Goal: Task Accomplishment & Management: Complete application form

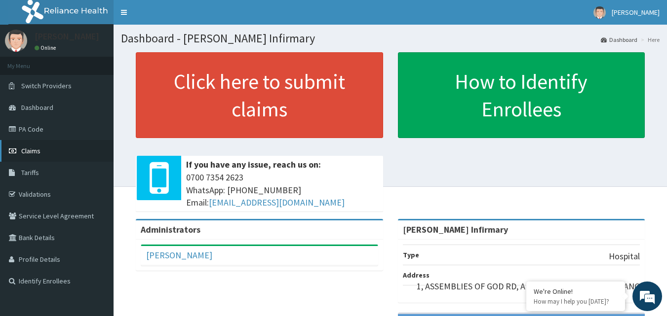
click at [33, 149] on span "Claims" at bounding box center [30, 151] width 19 height 9
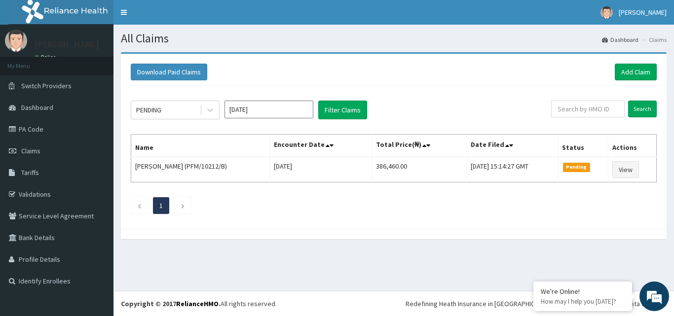
drag, startPoint x: 151, startPoint y: 38, endPoint x: 154, endPoint y: 47, distance: 9.2
click at [154, 47] on div "All Claims Dashboard Claims Download Paid Claims Add Claim × Note you can only …" at bounding box center [393, 158] width 561 height 266
click at [39, 148] on span "Claims" at bounding box center [30, 151] width 19 height 9
click at [202, 242] on div "Download Paid Claims Add Claim × Note you can only download claims within a max…" at bounding box center [393, 150] width 561 height 197
click at [38, 108] on span "Dashboard" at bounding box center [37, 107] width 32 height 9
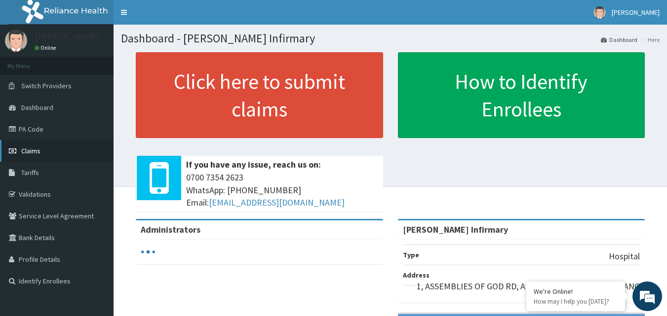
click at [40, 147] on span "Claims" at bounding box center [30, 151] width 19 height 9
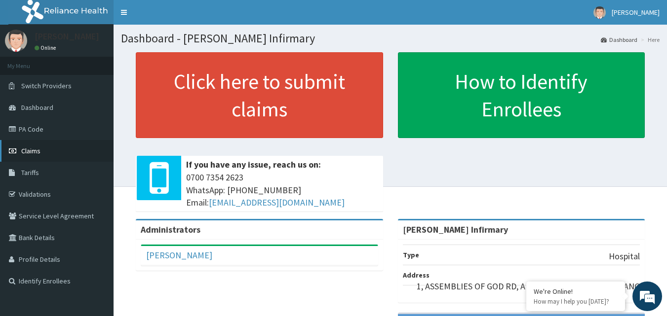
click at [61, 153] on link "Claims" at bounding box center [56, 151] width 113 height 22
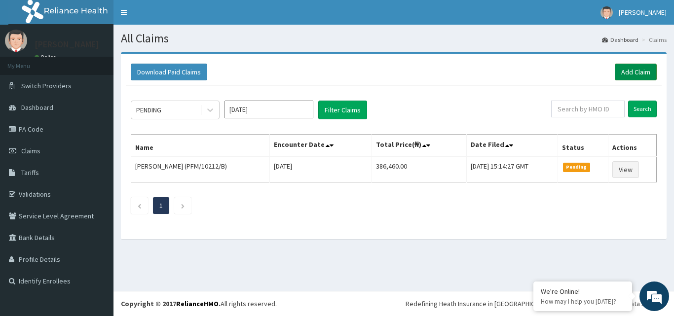
click at [624, 73] on link "Add Claim" at bounding box center [636, 72] width 42 height 17
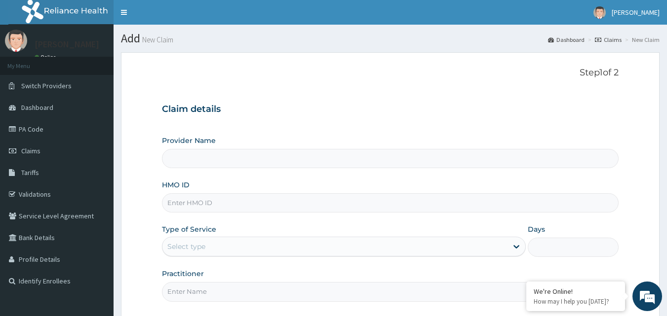
type input "[PERSON_NAME] Infirmary"
click at [267, 203] on input "HMO ID" at bounding box center [390, 202] width 457 height 19
type input "ALK/10005/B"
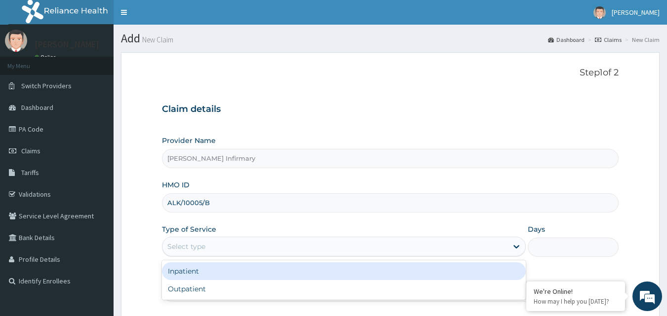
click at [236, 245] on div "Select type" at bounding box center [334, 247] width 345 height 16
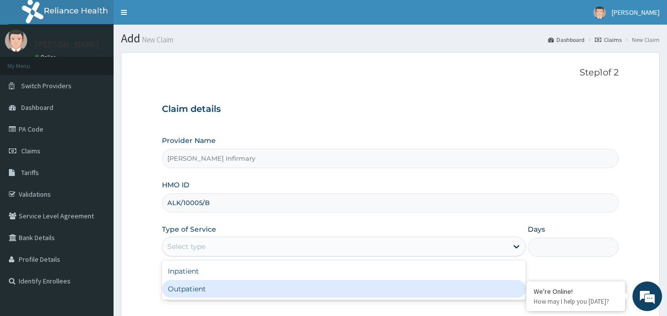
click at [226, 284] on div "Outpatient" at bounding box center [344, 289] width 364 height 18
type input "1"
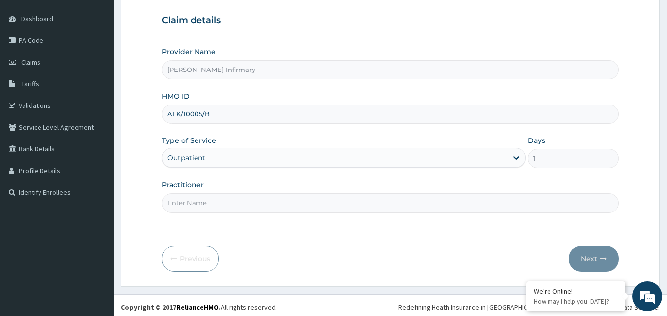
scroll to position [92, 0]
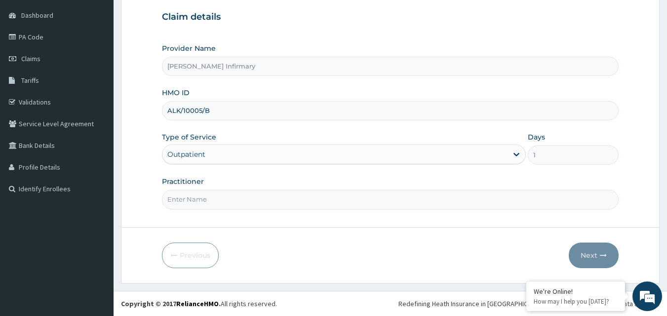
click at [432, 200] on input "Practitioner" at bounding box center [390, 199] width 457 height 19
type input "Dr. Ben"
click at [586, 253] on button "Next" at bounding box center [593, 256] width 50 height 26
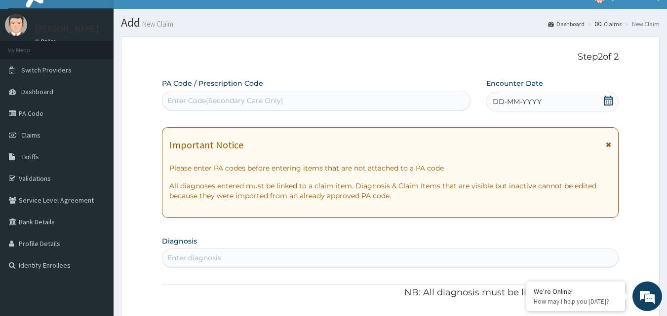
scroll to position [13, 0]
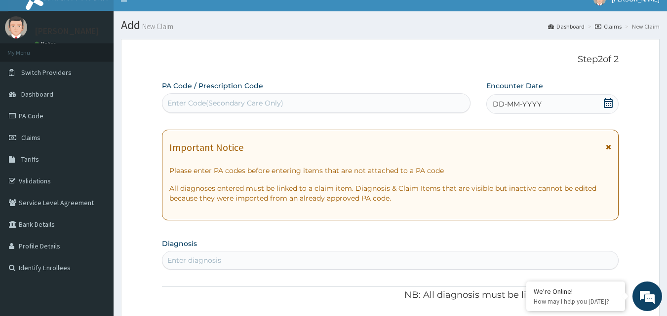
click at [611, 102] on icon at bounding box center [607, 103] width 9 height 10
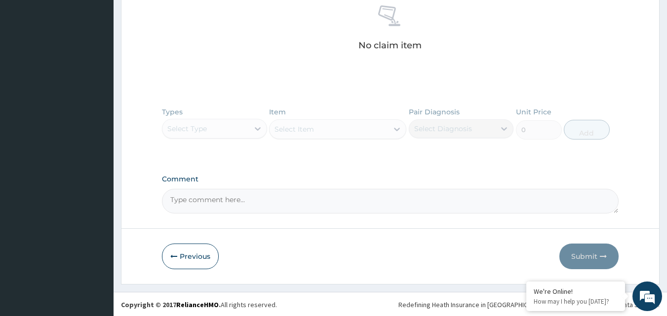
scroll to position [392, 0]
click at [200, 253] on button "Previous" at bounding box center [190, 256] width 57 height 26
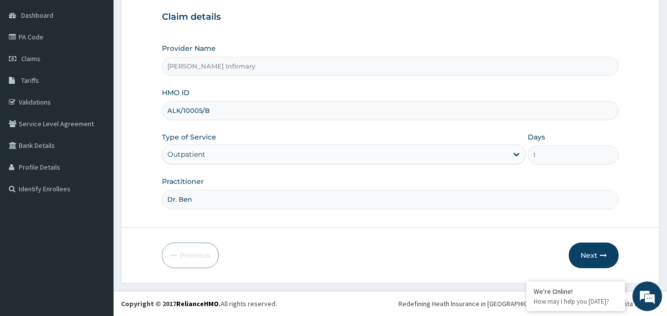
click at [208, 109] on input "ALK/10005/B" at bounding box center [390, 110] width 457 height 19
type input "/10005/B"
type input "B"
click at [165, 110] on input "/10005/B" at bounding box center [390, 110] width 457 height 19
type input "BRP/10019/A"
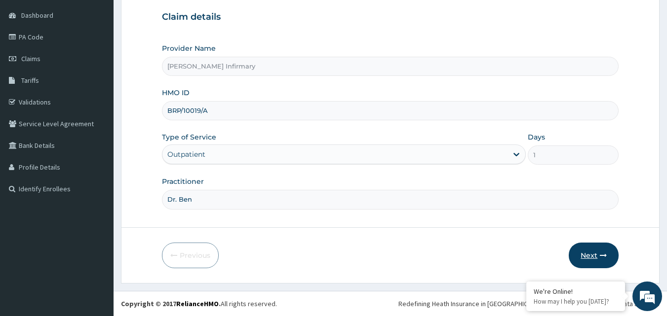
click at [602, 253] on icon "button" at bounding box center [602, 255] width 7 height 7
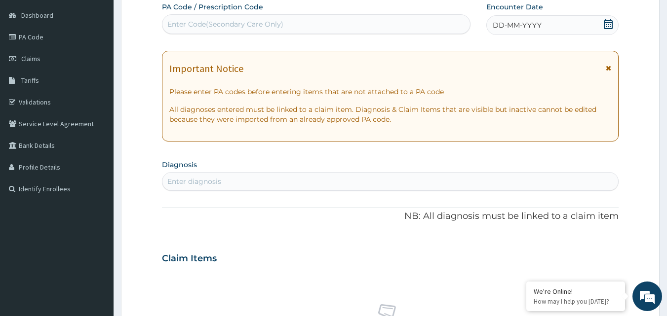
click at [606, 22] on icon at bounding box center [608, 24] width 10 height 10
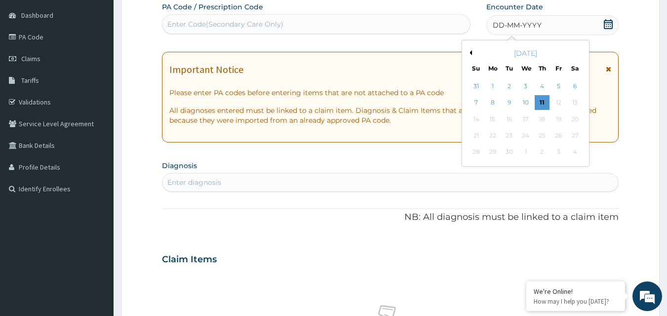
click at [515, 55] on div "September 2025" at bounding box center [525, 53] width 119 height 10
click at [502, 51] on div "September 2025" at bounding box center [525, 53] width 119 height 10
click at [565, 27] on div "DD-MM-YYYY" at bounding box center [552, 25] width 132 height 20
click at [542, 104] on div "11" at bounding box center [541, 103] width 15 height 15
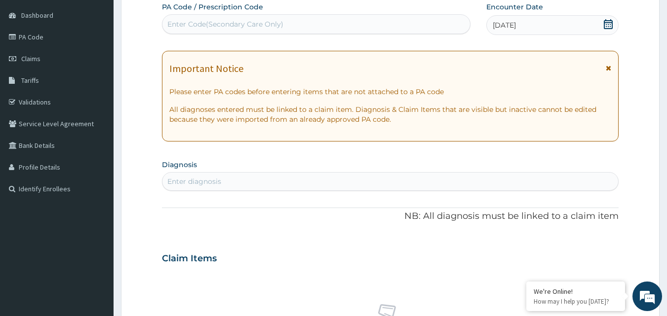
click at [506, 22] on span "[DATE]" at bounding box center [503, 25] width 23 height 10
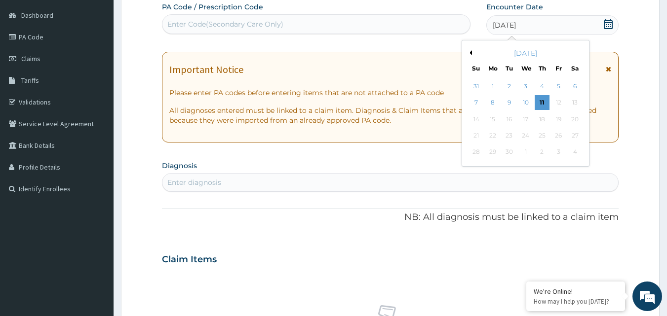
click at [507, 25] on span "[DATE]" at bounding box center [503, 25] width 23 height 10
click at [510, 54] on div "September 2025" at bounding box center [525, 53] width 119 height 10
click at [470, 54] on button "Previous Month" at bounding box center [469, 52] width 5 height 5
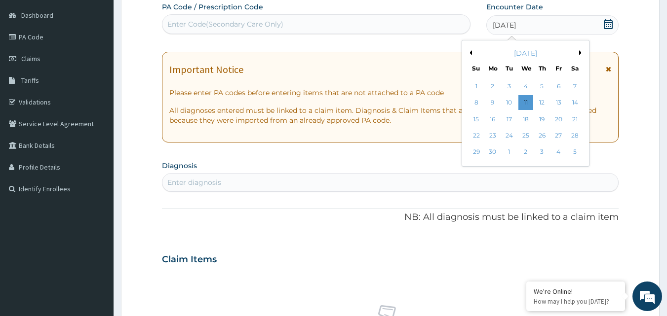
click at [470, 54] on button "Previous Month" at bounding box center [469, 52] width 5 height 5
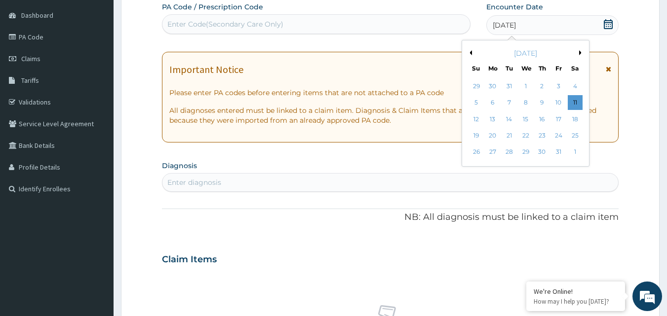
click at [470, 54] on button "Previous Month" at bounding box center [469, 52] width 5 height 5
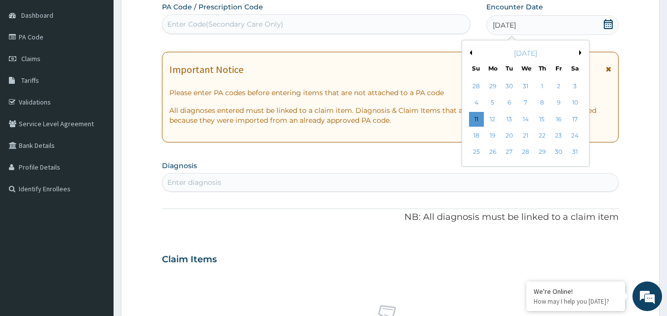
click at [470, 54] on button "Previous Month" at bounding box center [469, 52] width 5 height 5
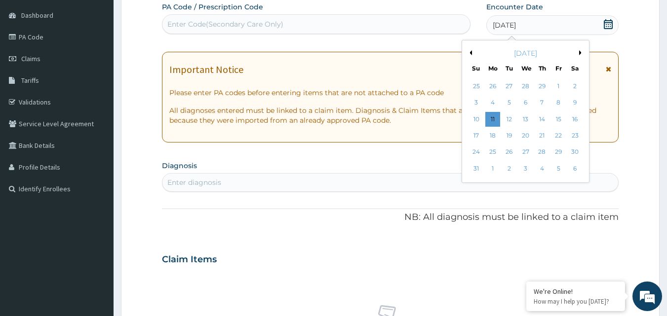
click at [470, 54] on button "Previous Month" at bounding box center [469, 52] width 5 height 5
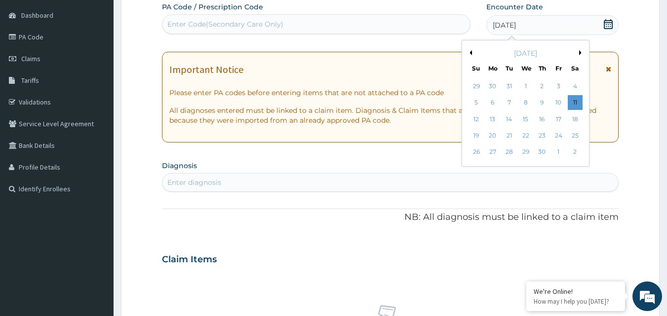
click at [470, 54] on button "Previous Month" at bounding box center [469, 52] width 5 height 5
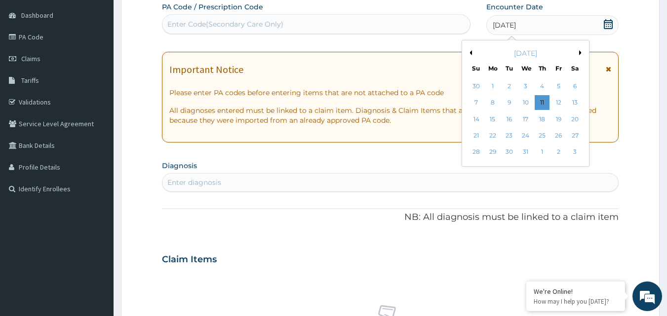
click at [528, 26] on div "[DATE]" at bounding box center [552, 25] width 132 height 20
click at [579, 51] on button "Next Month" at bounding box center [581, 52] width 5 height 5
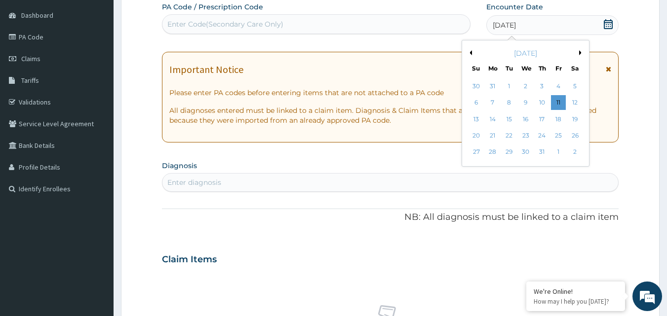
click at [579, 51] on button "Next Month" at bounding box center [581, 52] width 5 height 5
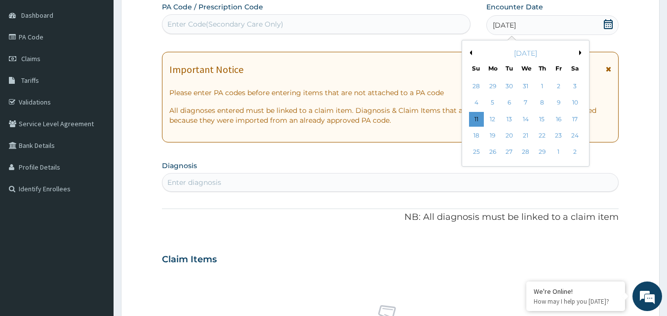
click at [579, 51] on button "Next Month" at bounding box center [581, 52] width 5 height 5
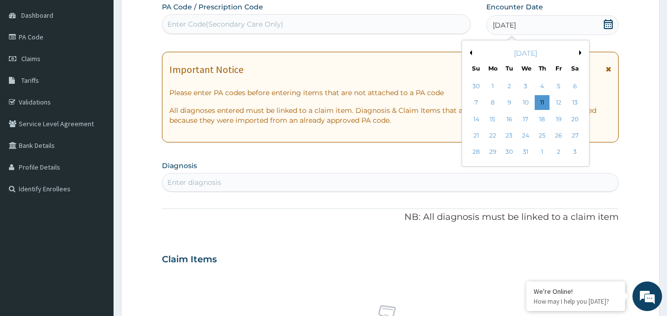
click at [579, 51] on button "Next Month" at bounding box center [581, 52] width 5 height 5
click at [493, 103] on div "9" at bounding box center [492, 103] width 15 height 15
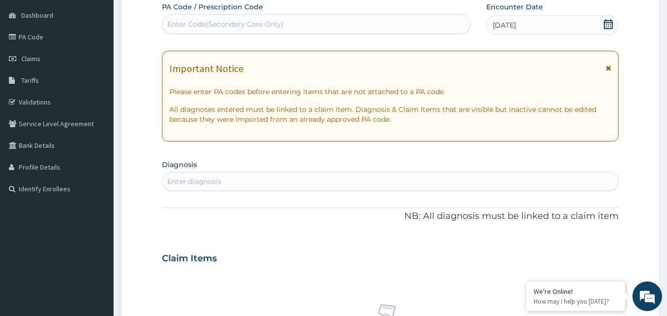
click at [604, 27] on icon at bounding box center [607, 24] width 9 height 10
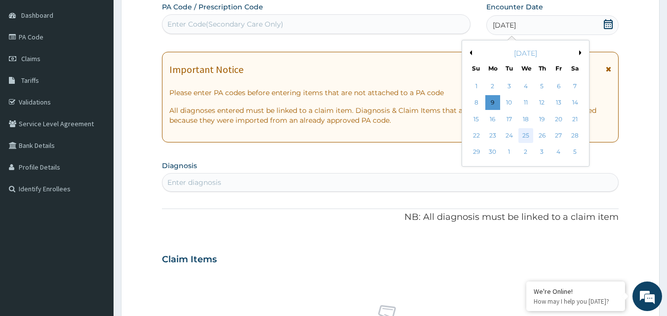
click at [528, 136] on div "25" at bounding box center [525, 135] width 15 height 15
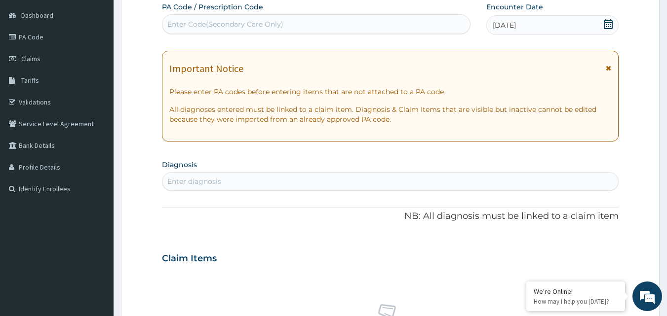
click at [432, 183] on div "Enter diagnosis" at bounding box center [390, 182] width 456 height 16
type input "m"
type input "Malaria,"
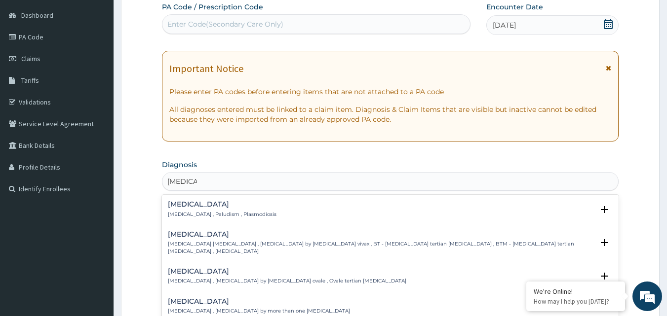
click at [319, 218] on div "Malaria Malaria , Paludism , Plasmodiosis Select Status Query Query covers susp…" at bounding box center [390, 212] width 445 height 22
click at [224, 208] on h4 "Malaria" at bounding box center [222, 204] width 109 height 7
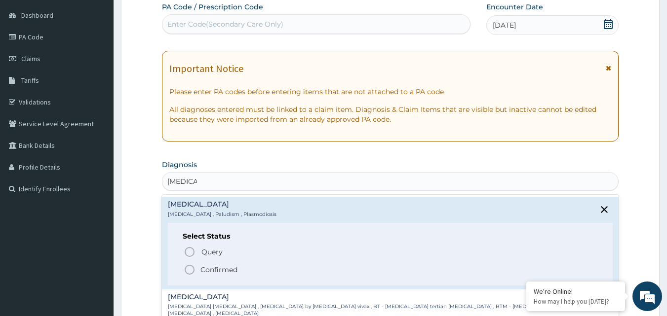
click at [204, 267] on p "Confirmed" at bounding box center [218, 270] width 37 height 10
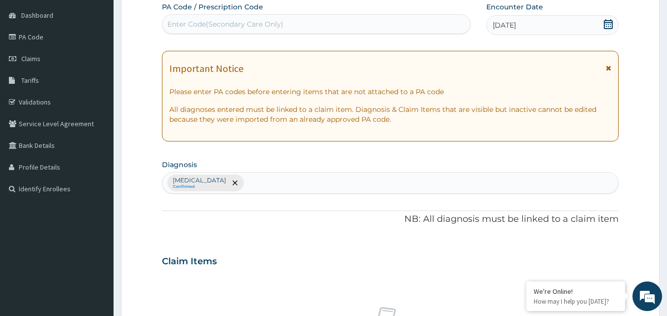
type input "l"
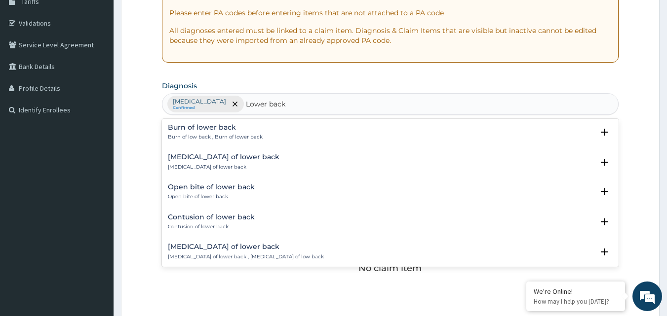
scroll to position [0, 0]
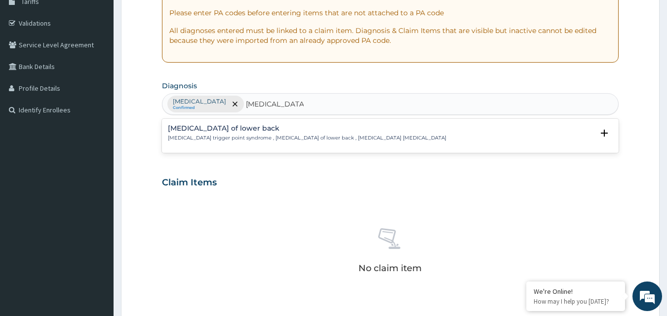
type input "Lower back pain"
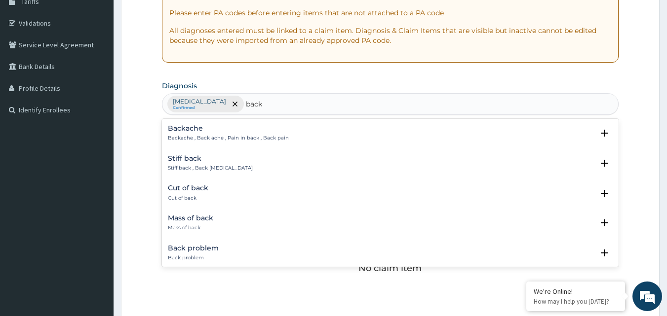
type input "back p"
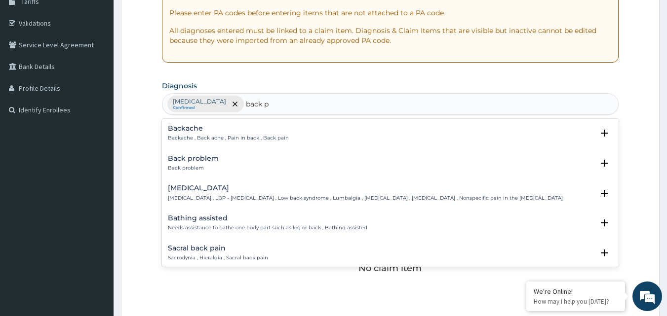
click at [210, 187] on h4 "Low back pain" at bounding box center [365, 188] width 395 height 7
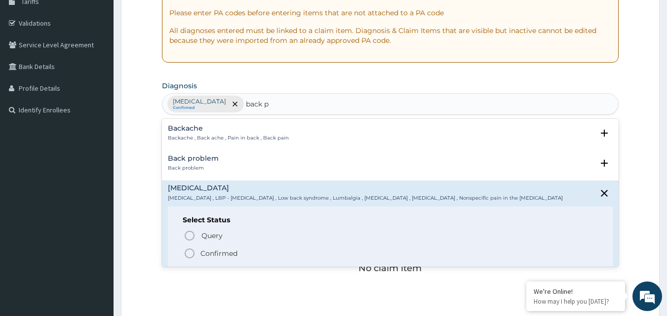
click at [200, 253] on p "Confirmed" at bounding box center [218, 254] width 37 height 10
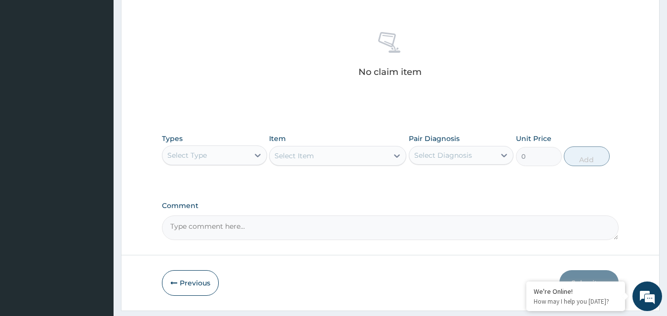
scroll to position [383, 0]
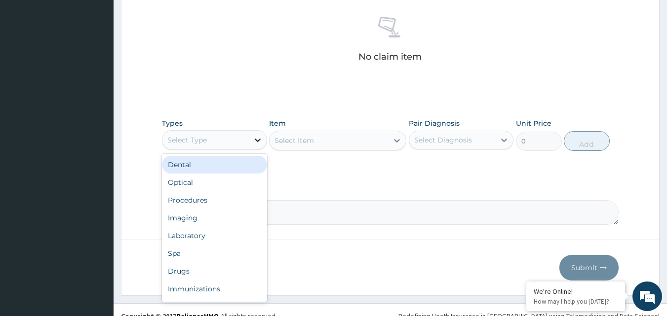
click at [257, 140] on icon at bounding box center [258, 140] width 6 height 3
click at [236, 140] on div "Select Type" at bounding box center [205, 140] width 86 height 16
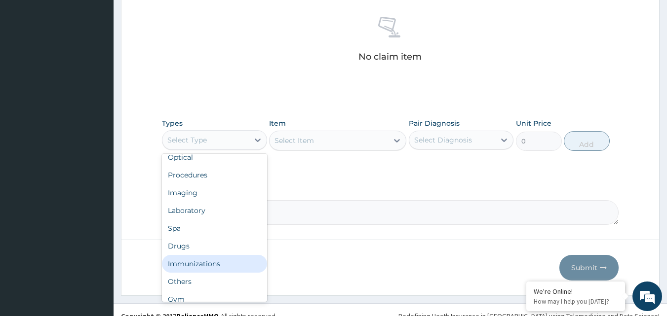
scroll to position [34, 0]
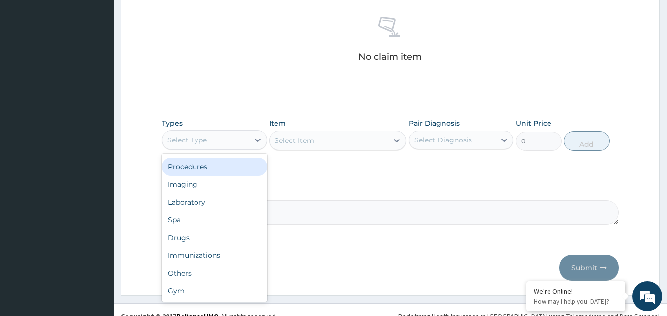
click at [217, 172] on div "Procedures" at bounding box center [214, 167] width 105 height 18
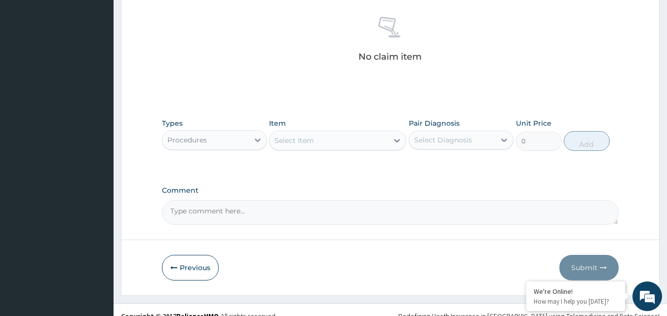
click at [290, 141] on div "Select Item" at bounding box center [293, 141] width 39 height 10
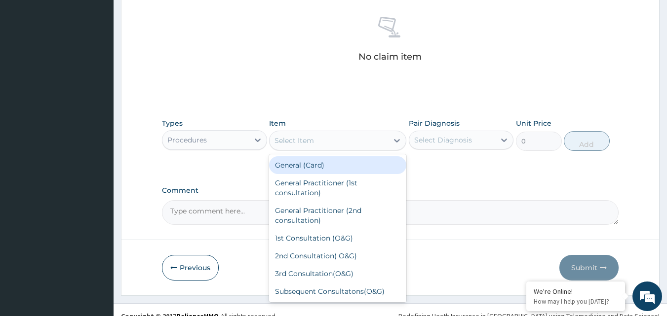
click at [315, 167] on div "General (Card)" at bounding box center [337, 165] width 137 height 18
type input "500"
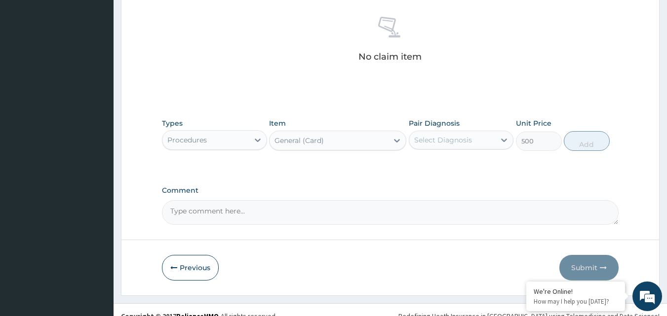
click at [461, 139] on div "Select Diagnosis" at bounding box center [443, 140] width 58 height 10
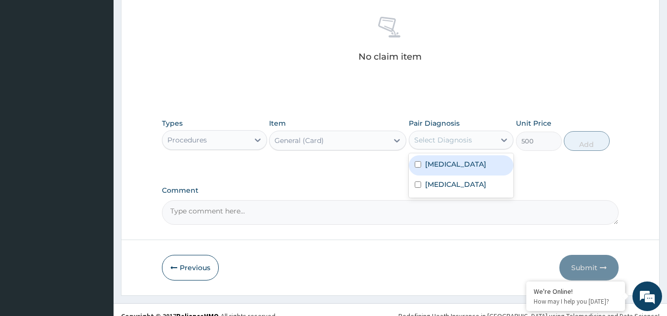
click at [435, 166] on label "Malaria" at bounding box center [455, 164] width 61 height 10
checkbox input "true"
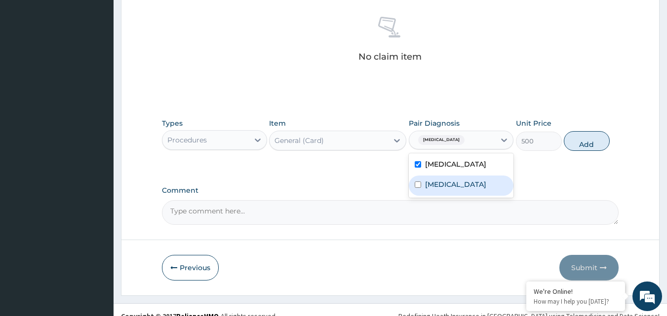
click at [435, 185] on label "Low back pain" at bounding box center [455, 185] width 61 height 10
checkbox input "true"
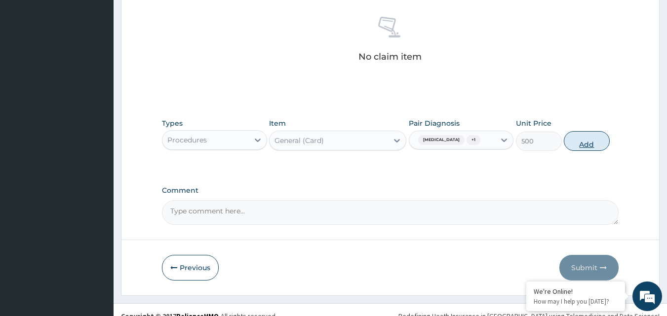
click at [578, 142] on button "Add" at bounding box center [586, 141] width 46 height 20
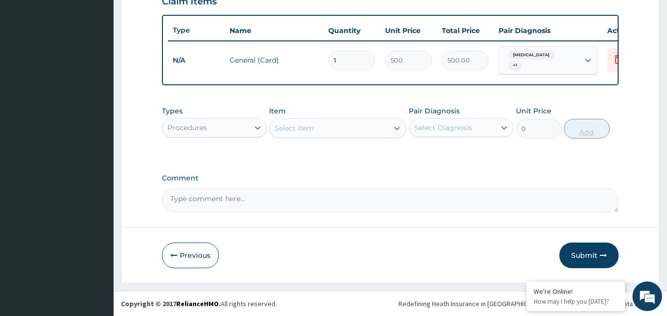
scroll to position [356, 0]
click at [309, 122] on div "Select Item" at bounding box center [328, 128] width 118 height 16
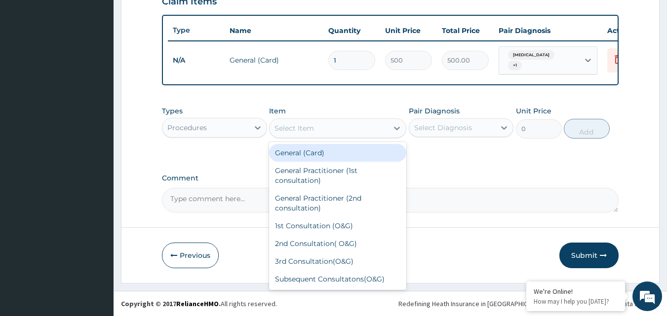
click at [309, 122] on div "Select Item" at bounding box center [328, 128] width 118 height 16
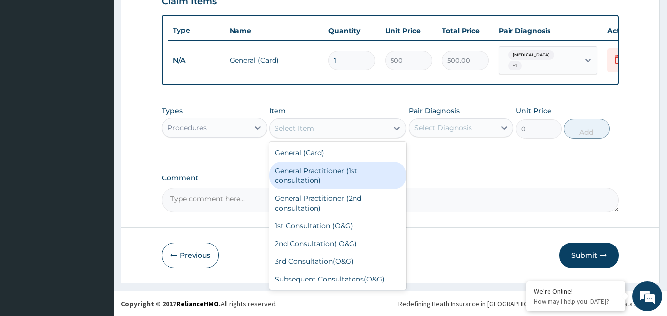
click at [299, 185] on div "General Practitioner (1st consultation)" at bounding box center [337, 176] width 137 height 28
type input "1500"
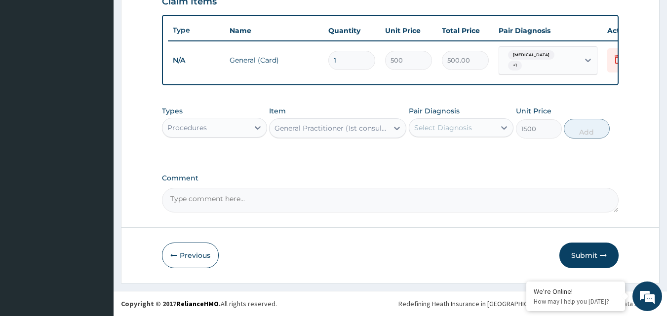
click at [458, 133] on div "Select Diagnosis" at bounding box center [452, 128] width 86 height 16
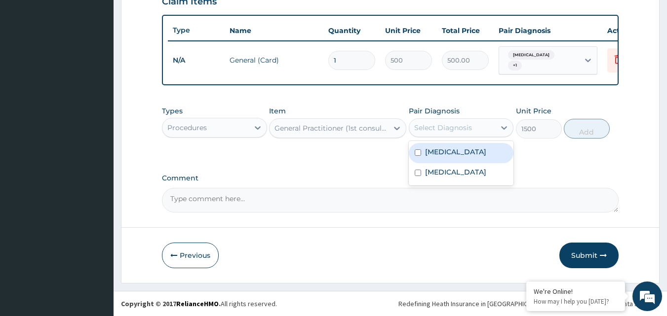
click at [446, 148] on label "Malaria" at bounding box center [455, 152] width 61 height 10
checkbox input "true"
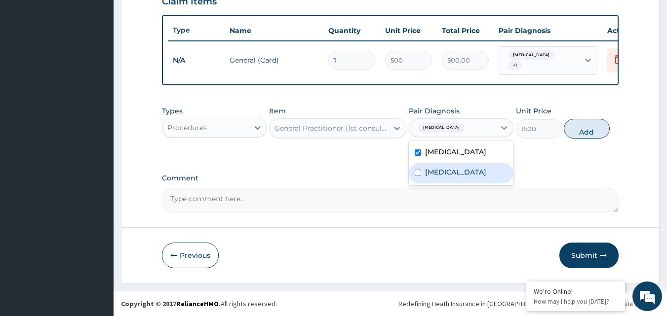
click at [446, 170] on label "Low back pain" at bounding box center [455, 172] width 61 height 10
checkbox input "true"
click at [580, 128] on button "Add" at bounding box center [586, 129] width 46 height 20
type input "0"
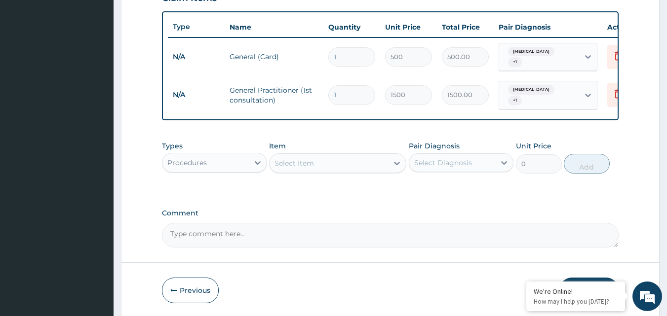
click at [311, 163] on div "Select Item" at bounding box center [293, 163] width 39 height 10
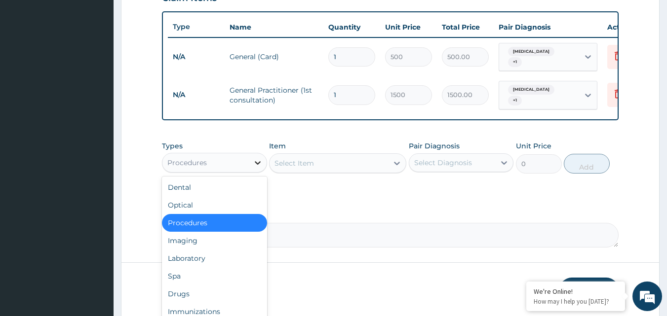
click at [257, 161] on icon at bounding box center [258, 163] width 10 height 10
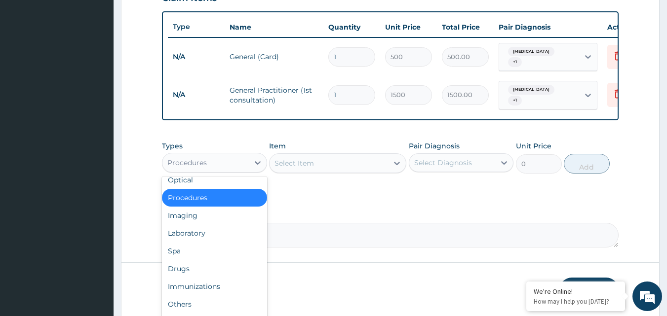
scroll to position [30, 0]
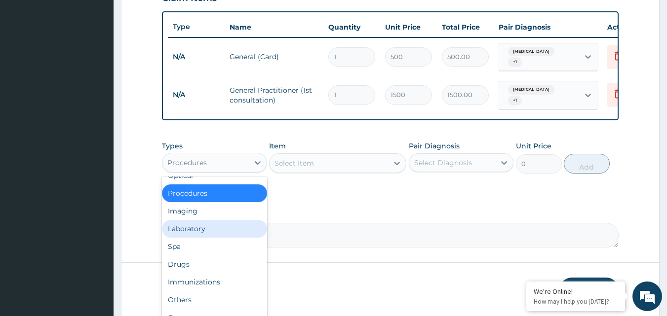
click at [198, 224] on div "Laboratory" at bounding box center [214, 229] width 105 height 18
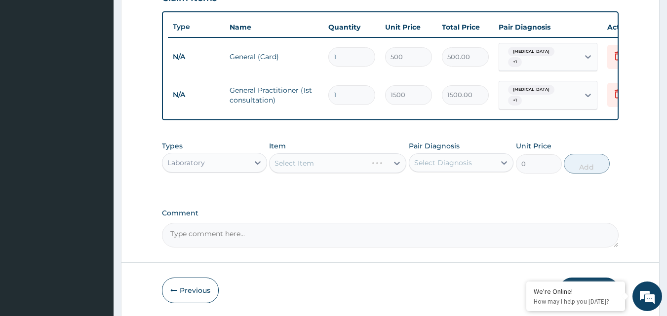
click at [298, 163] on div "Select Item" at bounding box center [337, 163] width 137 height 20
click at [443, 167] on div "Select Diagnosis" at bounding box center [452, 163] width 86 height 16
click at [352, 160] on div "Select Item" at bounding box center [328, 163] width 118 height 16
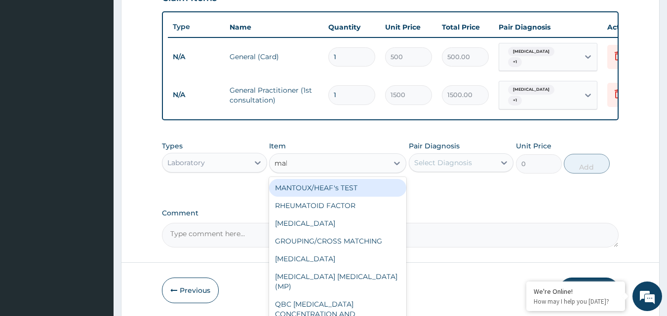
type input "mala"
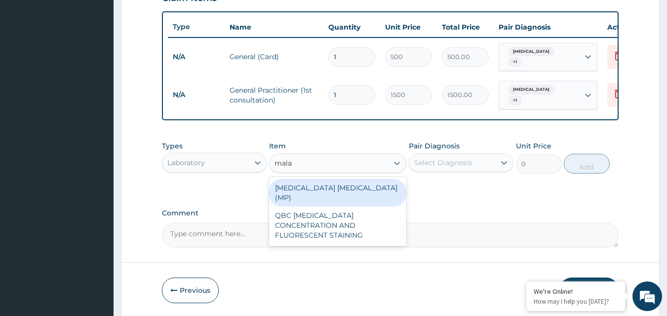
click at [337, 185] on div "MALARIA PARASITE (MP)" at bounding box center [337, 193] width 137 height 28
type input "560"
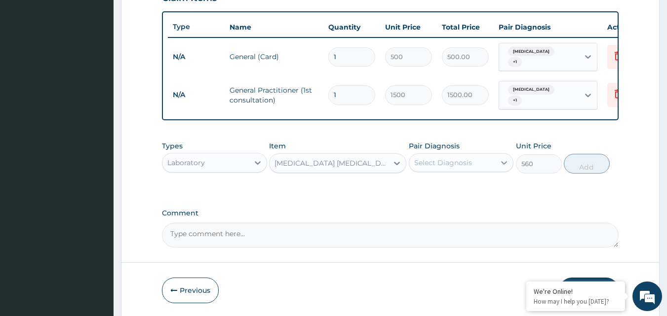
click at [506, 162] on icon at bounding box center [504, 163] width 10 height 10
click at [436, 183] on label "Malaria" at bounding box center [455, 187] width 61 height 10
checkbox input "true"
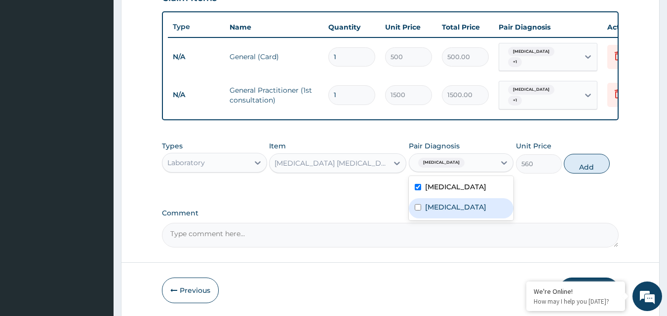
click at [443, 204] on label "Low back pain" at bounding box center [455, 207] width 61 height 10
checkbox input "true"
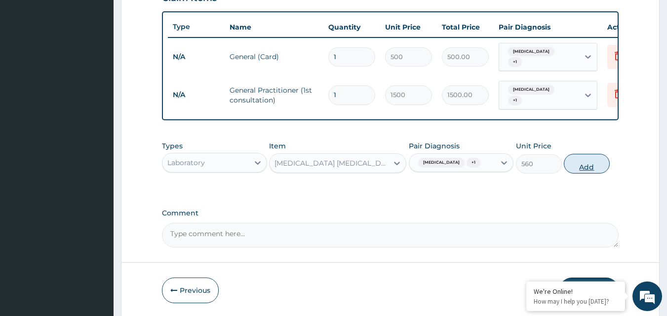
click at [572, 166] on button "Add" at bounding box center [586, 164] width 46 height 20
type input "0"
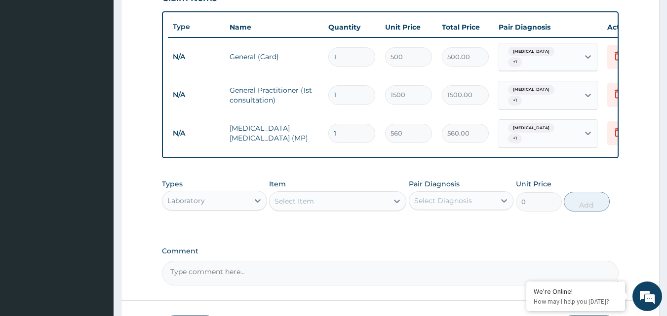
click at [374, 197] on div "Select Item" at bounding box center [328, 201] width 118 height 16
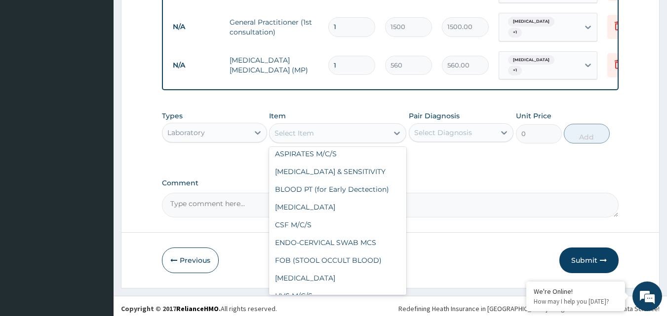
scroll to position [2, 0]
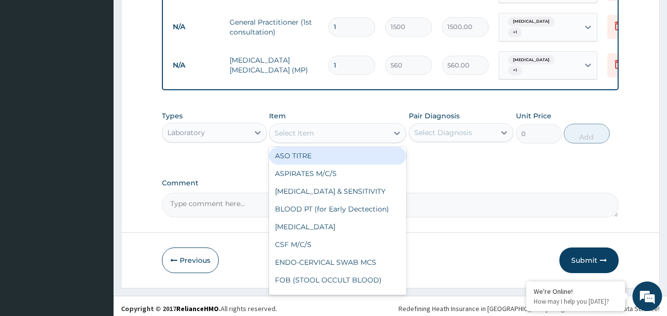
click at [322, 132] on div "Select Item" at bounding box center [328, 133] width 118 height 16
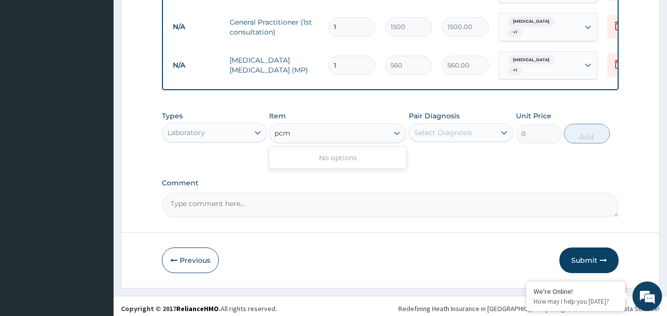
type input "pc"
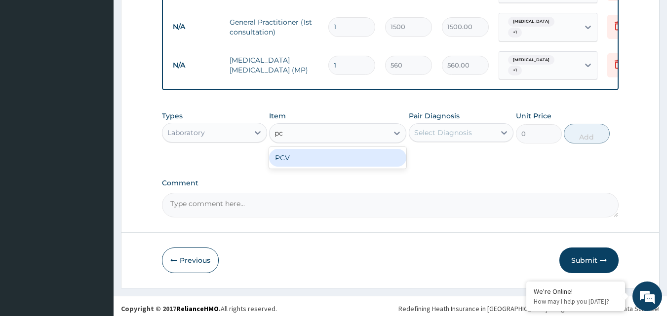
click at [373, 155] on div "PCV" at bounding box center [337, 158] width 137 height 18
type input "400"
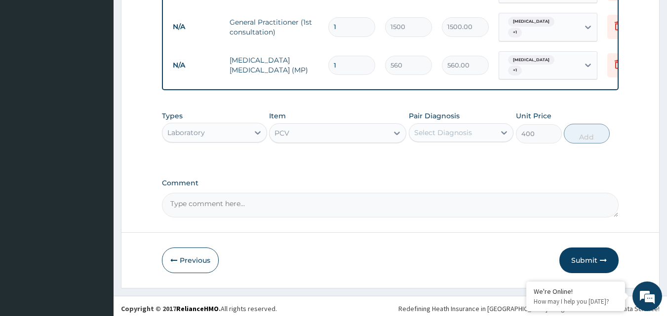
click at [437, 128] on div "Select Diagnosis" at bounding box center [443, 133] width 58 height 10
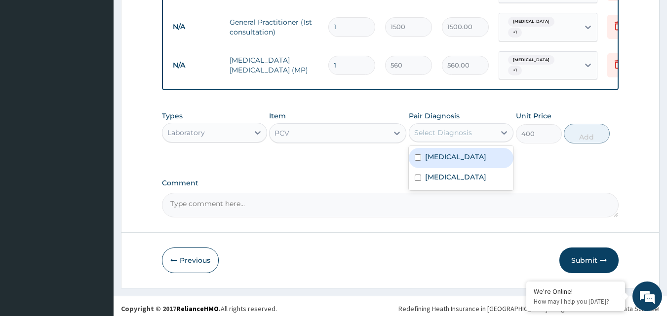
click at [432, 152] on label "Malaria" at bounding box center [455, 157] width 61 height 10
checkbox input "true"
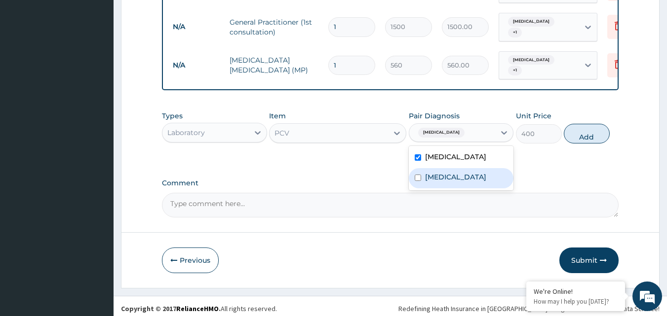
click at [469, 174] on label "Low back pain" at bounding box center [455, 177] width 61 height 10
checkbox input "true"
click at [579, 131] on button "Add" at bounding box center [586, 134] width 46 height 20
type input "0"
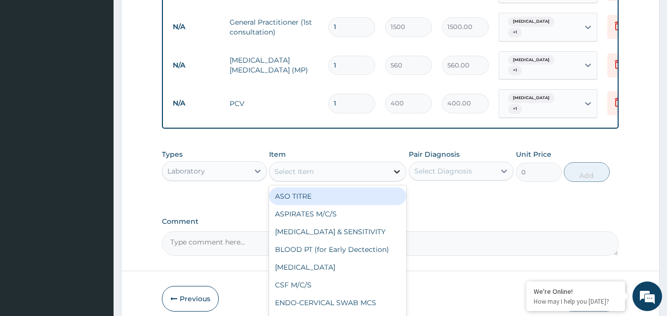
click at [398, 167] on icon at bounding box center [397, 172] width 10 height 10
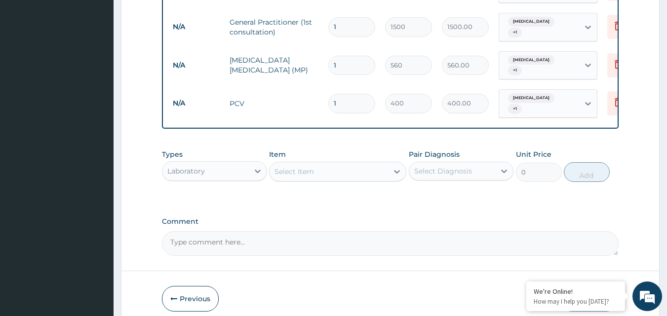
click at [346, 164] on div "Select Item" at bounding box center [328, 172] width 118 height 16
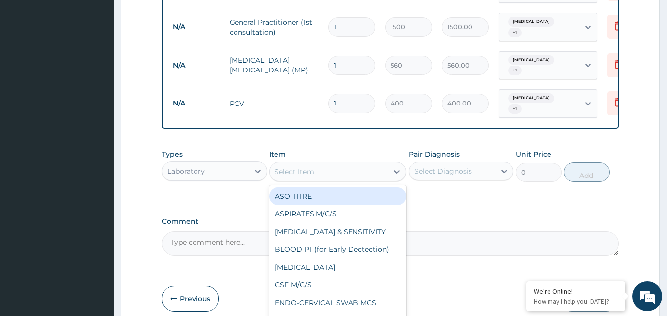
click at [351, 164] on div "Select Item" at bounding box center [328, 172] width 118 height 16
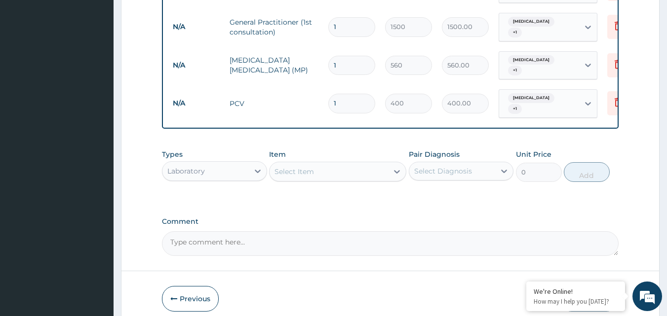
click at [349, 165] on div "Select Item" at bounding box center [328, 172] width 118 height 16
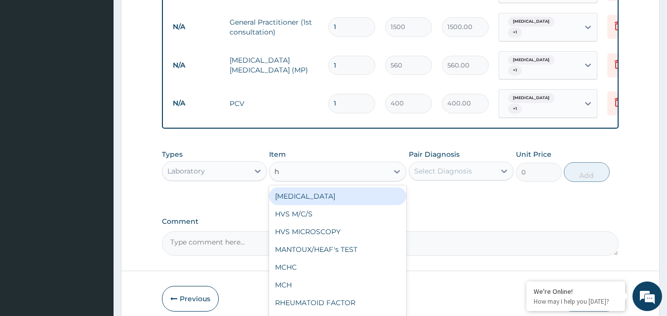
type input "hb"
click at [347, 187] on div "HAEMOGLOBIN (HB)" at bounding box center [337, 196] width 137 height 18
type input "400"
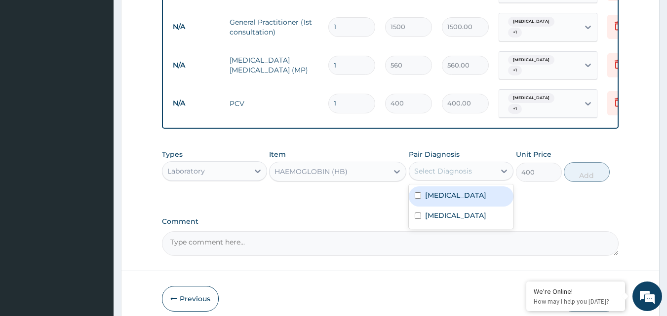
click at [440, 166] on div "Select Diagnosis" at bounding box center [443, 171] width 58 height 10
click at [429, 190] on label "Malaria" at bounding box center [455, 195] width 61 height 10
checkbox input "true"
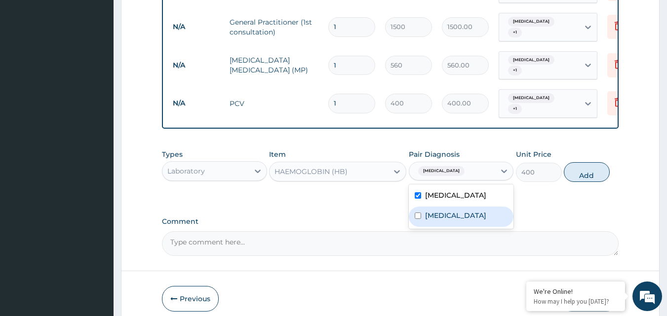
click at [423, 207] on div "Low back pain" at bounding box center [461, 217] width 105 height 20
checkbox input "true"
click at [589, 167] on button "Add" at bounding box center [586, 172] width 46 height 20
type input "0"
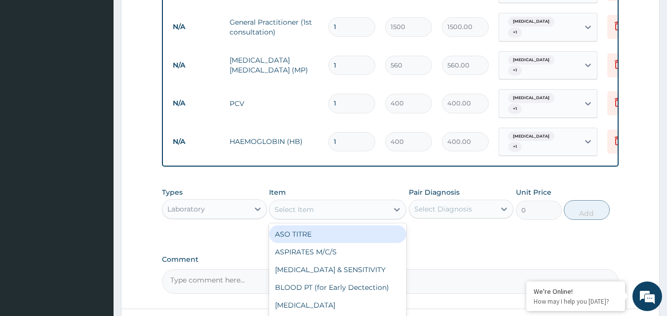
drag, startPoint x: 357, startPoint y: 189, endPoint x: 345, endPoint y: 197, distance: 13.5
click at [345, 202] on div "Select Item" at bounding box center [328, 210] width 118 height 16
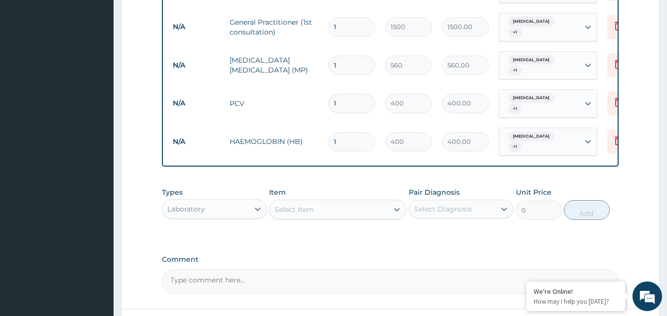
click at [345, 202] on div "Select Item" at bounding box center [328, 210] width 118 height 16
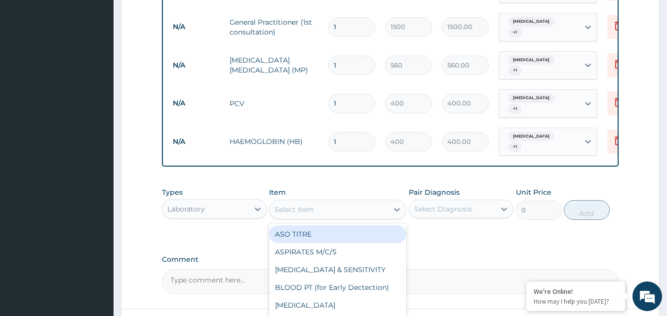
click at [345, 202] on div "Select Item" at bounding box center [328, 210] width 118 height 16
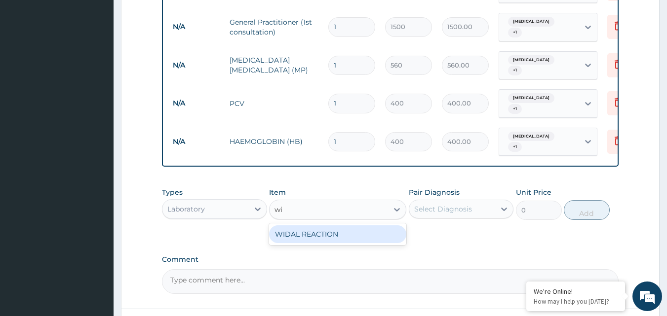
type input "wid"
click at [334, 225] on div "WIDAL REACTION" at bounding box center [337, 234] width 137 height 18
type input "800"
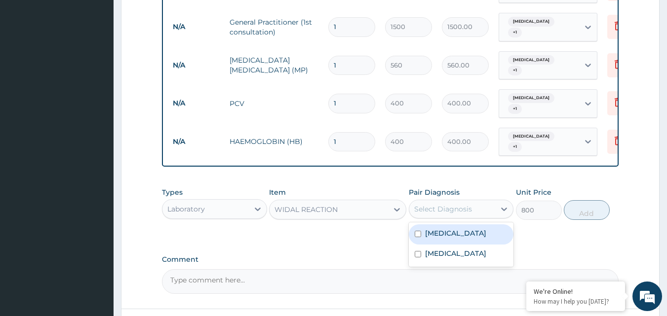
click at [473, 202] on div "Select Diagnosis" at bounding box center [452, 209] width 86 height 16
click at [458, 225] on div "Malaria" at bounding box center [461, 235] width 105 height 20
checkbox input "true"
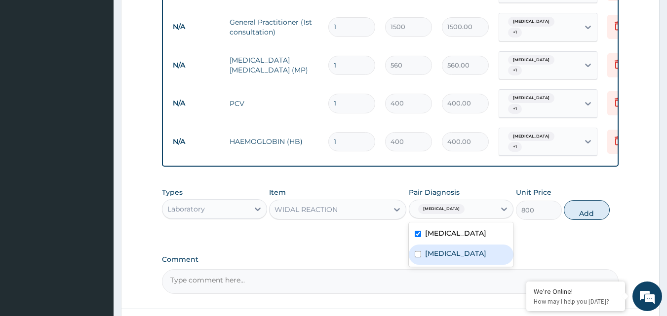
click at [463, 249] on label "Low back pain" at bounding box center [455, 254] width 61 height 10
checkbox input "true"
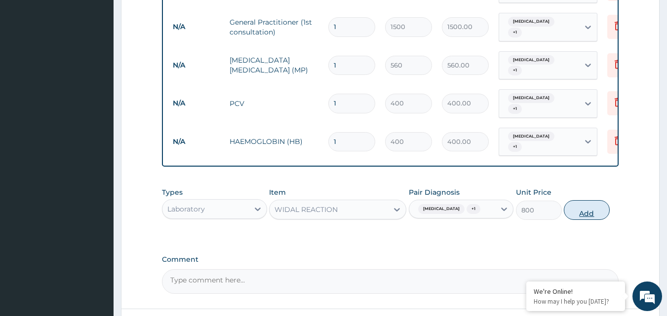
click at [577, 200] on button "Add" at bounding box center [586, 210] width 46 height 20
type input "0"
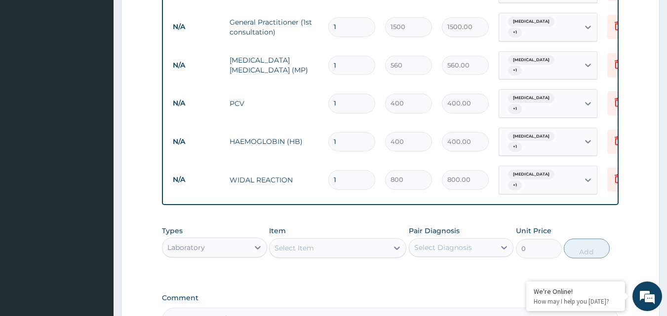
click at [340, 240] on div "Select Item" at bounding box center [328, 248] width 118 height 16
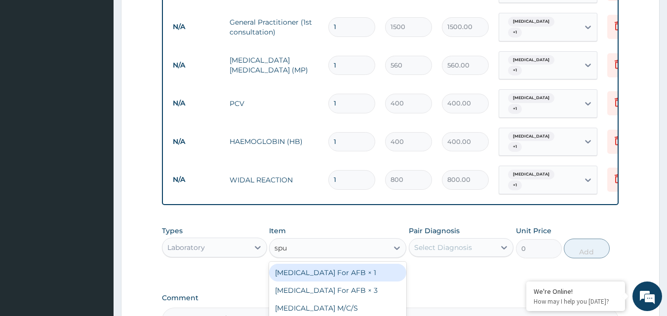
type input "sput"
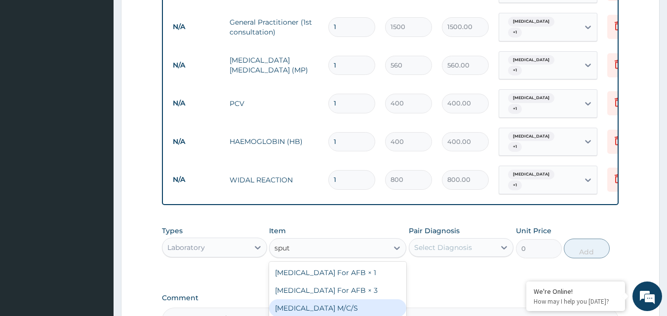
click at [334, 299] on div "SPUTUM M/C/S" at bounding box center [337, 308] width 137 height 18
type input "1200"
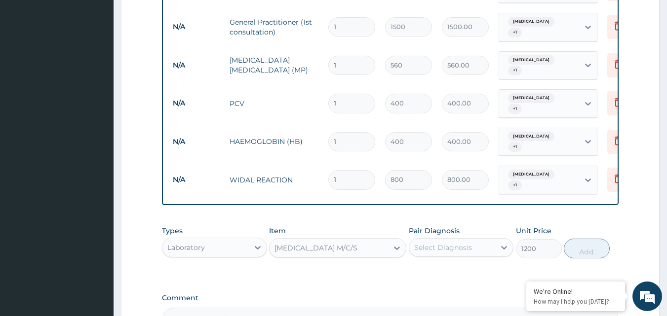
click at [438, 243] on div "Select Diagnosis" at bounding box center [443, 248] width 58 height 10
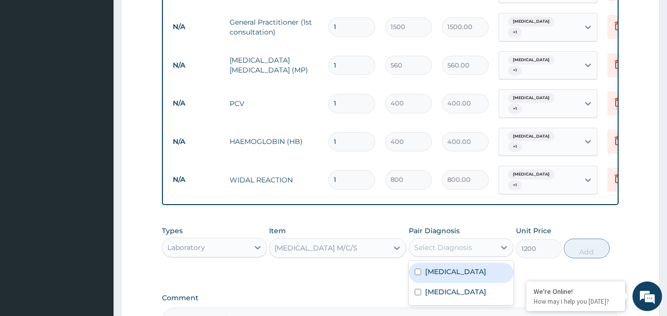
click at [433, 267] on label "Malaria" at bounding box center [455, 272] width 61 height 10
checkbox input "true"
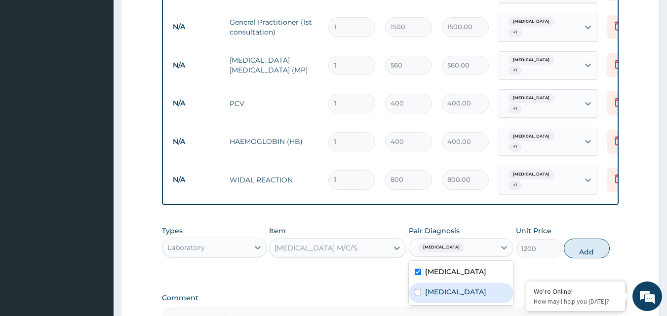
click at [434, 287] on label "Low back pain" at bounding box center [455, 292] width 61 height 10
checkbox input "true"
click at [577, 239] on button "Add" at bounding box center [586, 249] width 46 height 20
type input "0"
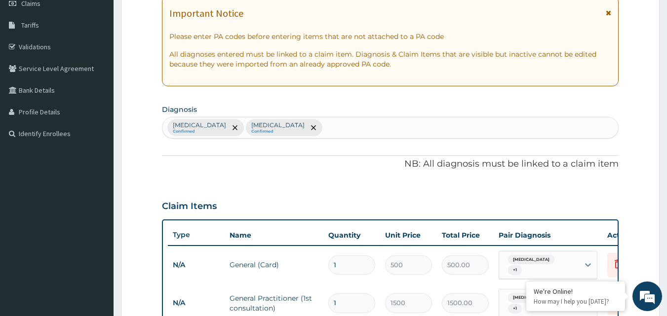
scroll to position [123, 0]
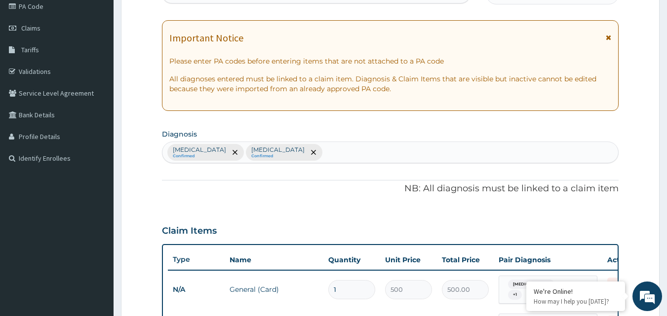
click at [317, 148] on div "Malaria Confirmed Low back pain Confirmed" at bounding box center [390, 152] width 456 height 21
type input "cough"
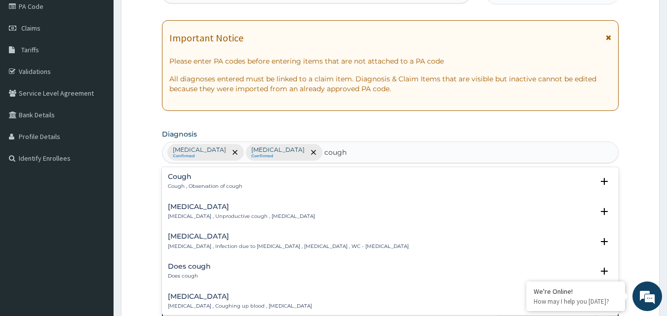
click at [226, 182] on div "Cough Cough , Observation of cough" at bounding box center [205, 181] width 75 height 17
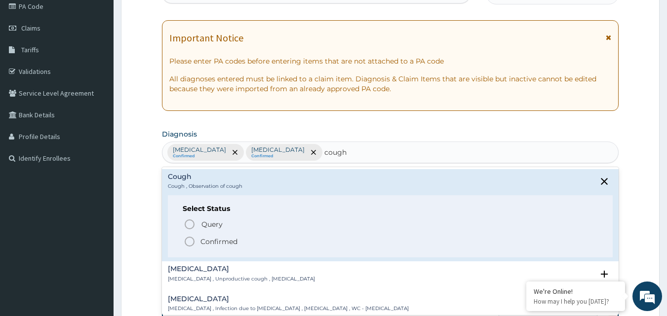
click at [216, 240] on p "Confirmed" at bounding box center [218, 242] width 37 height 10
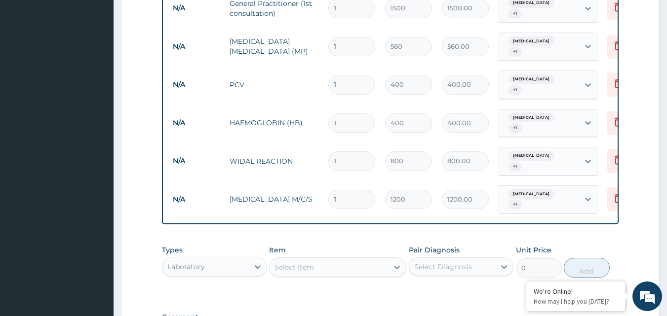
scroll to position [444, 0]
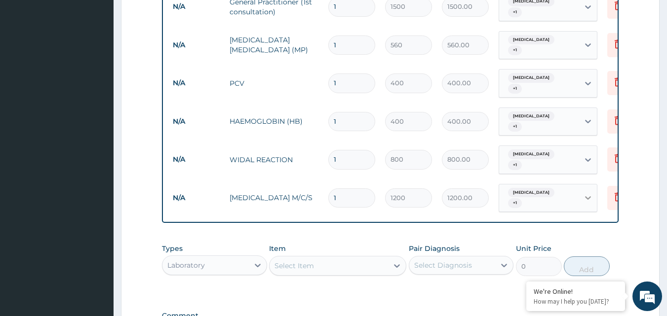
click at [591, 193] on icon at bounding box center [588, 198] width 10 height 10
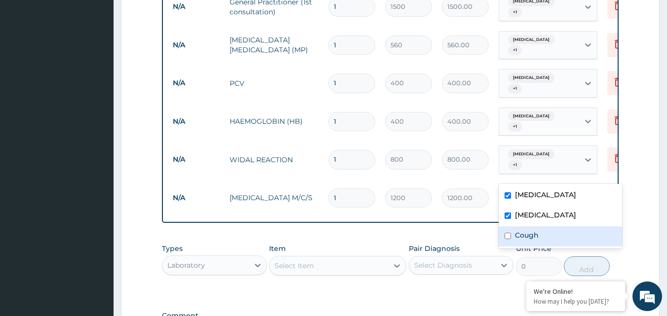
click at [518, 239] on label "Cough" at bounding box center [527, 235] width 24 height 10
checkbox input "true"
click at [634, 227] on form "Step 2 of 2 PA Code / Prescription Code Enter Code(Secondary Care Only) Encount…" at bounding box center [390, 14] width 538 height 813
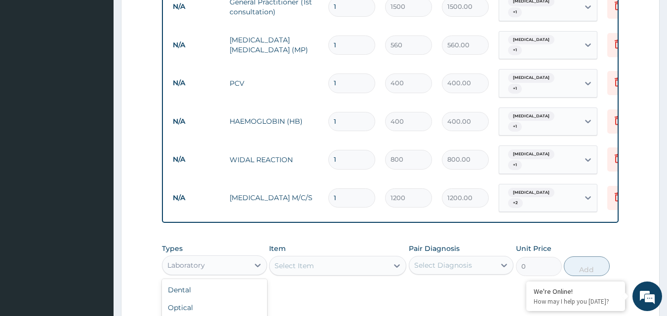
click at [232, 258] on div "Laboratory" at bounding box center [205, 266] width 86 height 16
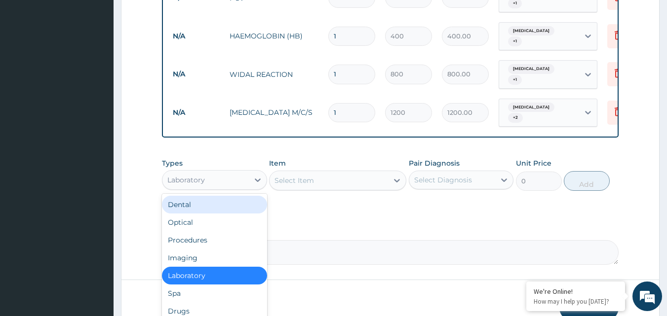
scroll to position [543, 0]
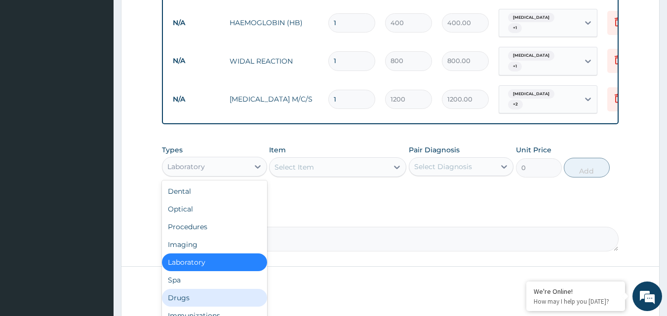
click at [187, 289] on div "Drugs" at bounding box center [214, 298] width 105 height 18
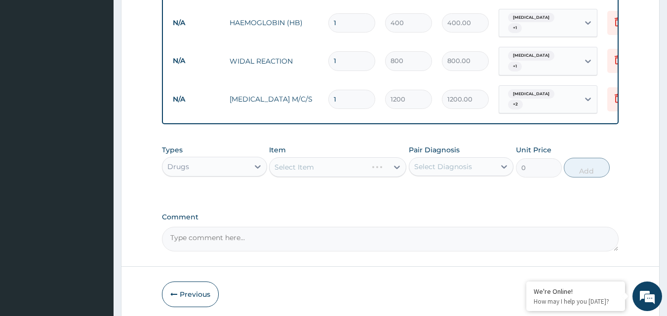
click at [326, 157] on div "Select Item" at bounding box center [337, 167] width 137 height 20
click at [362, 157] on div "Select Item" at bounding box center [337, 167] width 137 height 20
click at [363, 157] on div "Select Item" at bounding box center [337, 167] width 137 height 20
click at [396, 157] on div "Select Item" at bounding box center [337, 167] width 137 height 20
click at [347, 157] on div "Select Item" at bounding box center [337, 167] width 137 height 20
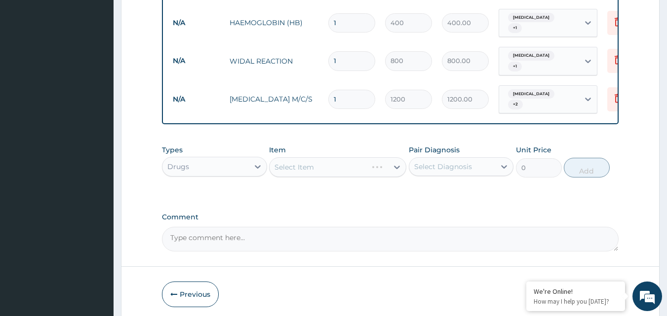
click at [326, 157] on div "Select Item" at bounding box center [337, 167] width 137 height 20
click at [324, 157] on div "Select Item" at bounding box center [337, 167] width 137 height 20
click at [338, 157] on div "Select Item" at bounding box center [337, 167] width 137 height 20
click at [339, 157] on div "Select Item" at bounding box center [337, 167] width 137 height 20
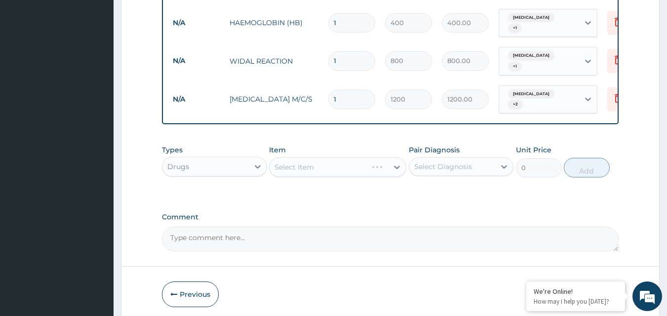
click at [339, 157] on div "Select Item" at bounding box center [337, 167] width 137 height 20
click at [396, 157] on div "Select Item" at bounding box center [337, 167] width 137 height 20
click at [332, 157] on div "Select Item" at bounding box center [337, 167] width 137 height 20
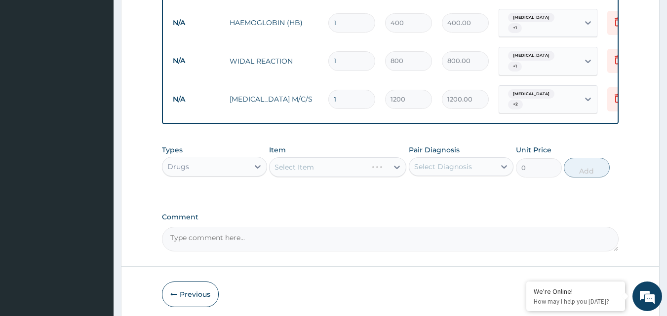
click at [335, 157] on div "Select Item" at bounding box center [337, 167] width 137 height 20
click at [394, 157] on div "Select Item" at bounding box center [337, 167] width 137 height 20
click at [396, 157] on div "Select Item" at bounding box center [337, 167] width 137 height 20
click at [368, 157] on div "Select Item" at bounding box center [337, 167] width 137 height 20
click at [299, 157] on div "Select Item" at bounding box center [337, 167] width 137 height 20
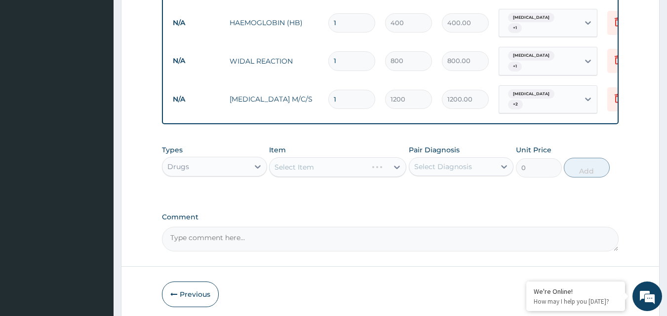
click at [299, 157] on div "Select Item" at bounding box center [337, 167] width 137 height 20
click at [448, 162] on div "Select Diagnosis" at bounding box center [443, 167] width 58 height 10
click at [344, 157] on div "Select Item" at bounding box center [337, 167] width 137 height 20
click at [339, 157] on div "Select Item" at bounding box center [337, 167] width 137 height 20
click at [342, 157] on div "Select Item" at bounding box center [337, 167] width 137 height 20
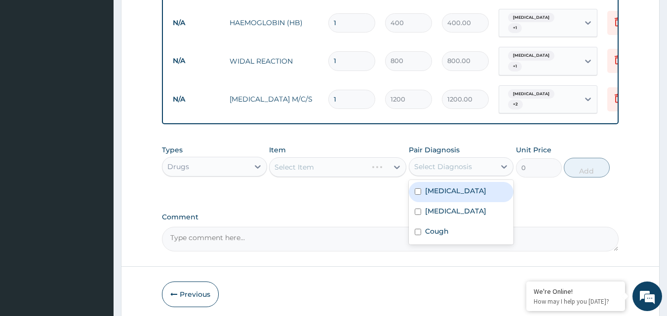
click at [435, 162] on div "Select Diagnosis" at bounding box center [443, 167] width 58 height 10
click at [419, 188] on input "checkbox" at bounding box center [417, 191] width 6 height 6
checkbox input "true"
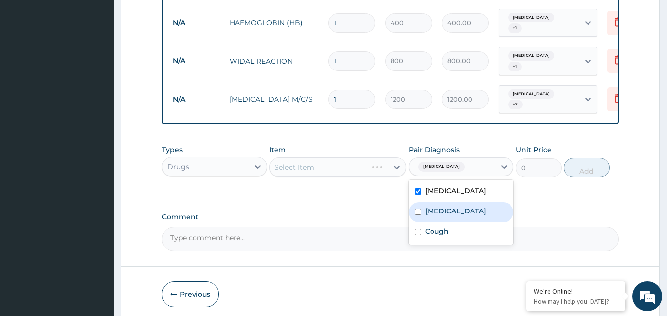
click at [421, 202] on div "Low back pain" at bounding box center [461, 212] width 105 height 20
checkbox input "true"
click at [529, 167] on div "Types Drugs Item Select Item Pair Diagnosis option Low back pain, selected. opt…" at bounding box center [390, 168] width 457 height 57
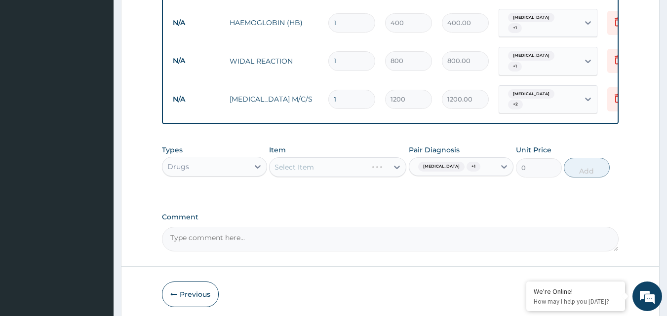
click at [379, 157] on div "Select Item" at bounding box center [337, 167] width 137 height 20
click at [399, 157] on div "Select Item" at bounding box center [337, 167] width 137 height 20
click at [350, 157] on div "Select Item" at bounding box center [337, 167] width 137 height 20
click at [389, 157] on div "Select Item" at bounding box center [337, 167] width 137 height 20
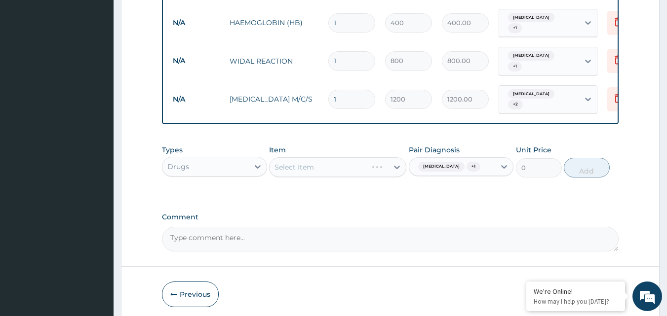
click at [292, 157] on div "Select Item" at bounding box center [337, 167] width 137 height 20
click at [327, 157] on div "Select Item" at bounding box center [337, 167] width 137 height 20
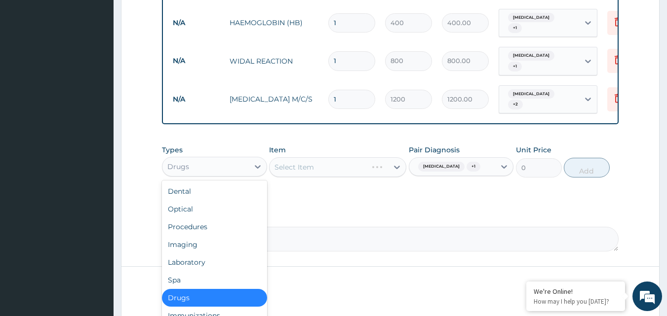
click at [215, 159] on div "Drugs" at bounding box center [205, 167] width 86 height 16
click at [216, 183] on div "Dental" at bounding box center [214, 192] width 105 height 18
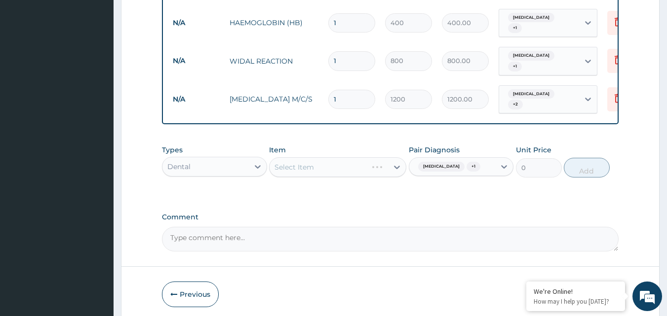
click at [293, 157] on div "Select Item" at bounding box center [337, 167] width 137 height 20
click at [245, 159] on div "Dental" at bounding box center [205, 167] width 86 height 16
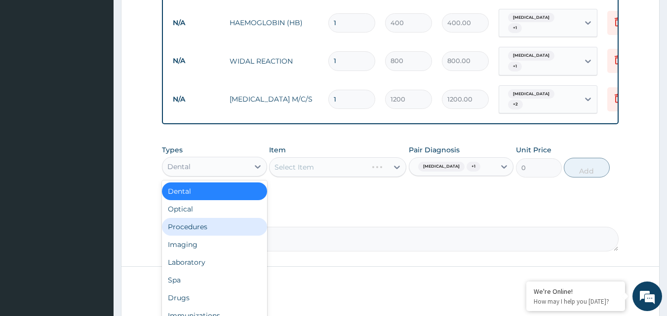
click at [232, 218] on div "Procedures" at bounding box center [214, 227] width 105 height 18
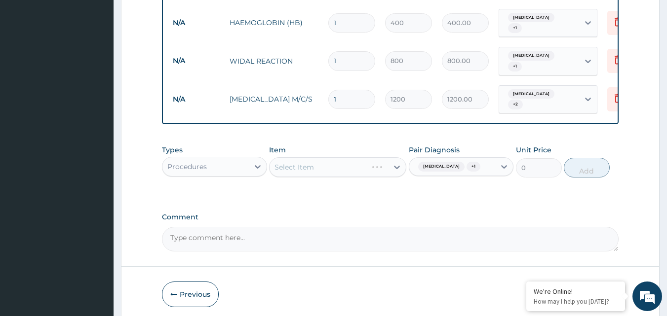
click at [371, 157] on div "Select Item" at bounding box center [337, 167] width 137 height 20
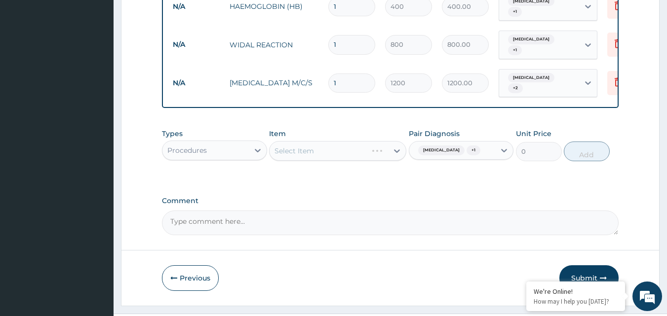
scroll to position [560, 0]
click at [361, 140] on div "Select Item" at bounding box center [337, 150] width 137 height 20
click at [397, 140] on div "Select Item" at bounding box center [337, 150] width 137 height 20
click at [362, 140] on div "Select Item" at bounding box center [337, 150] width 137 height 20
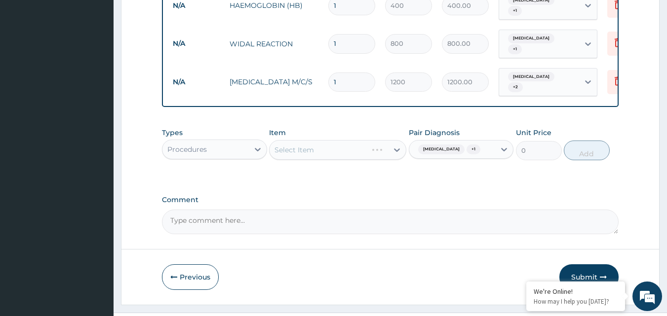
click at [362, 140] on div "Select Item" at bounding box center [337, 150] width 137 height 20
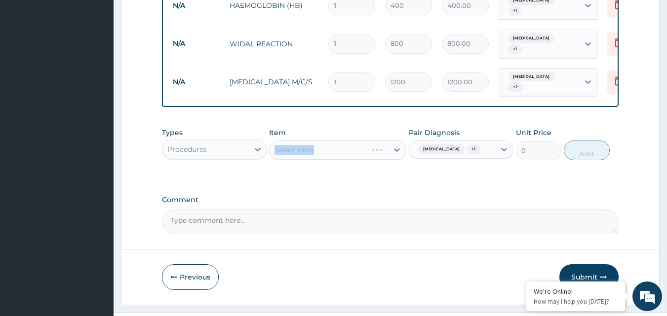
click at [362, 140] on div "Select Item" at bounding box center [337, 150] width 137 height 20
click at [400, 140] on div "Select Item" at bounding box center [337, 150] width 137 height 20
click at [349, 140] on div "Select Item" at bounding box center [337, 150] width 137 height 20
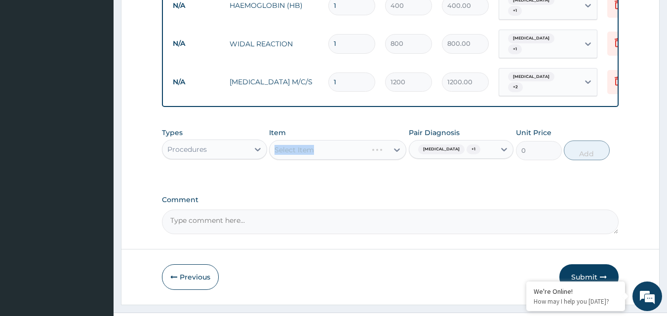
click at [349, 140] on div "Select Item" at bounding box center [337, 150] width 137 height 20
click at [359, 140] on div "Select Item" at bounding box center [337, 150] width 137 height 20
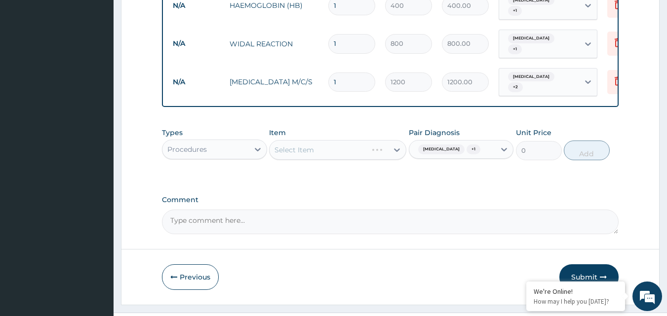
click at [396, 140] on div "Select Item" at bounding box center [337, 150] width 137 height 20
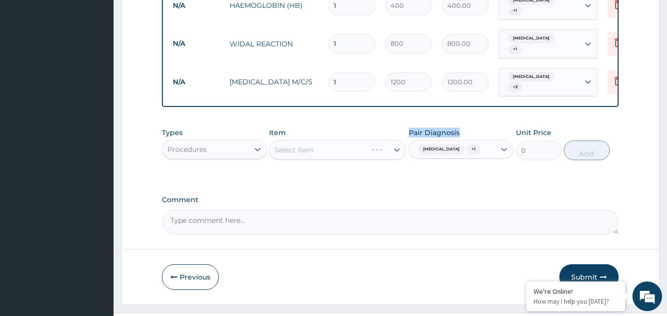
click at [396, 140] on div "Select Item" at bounding box center [337, 150] width 137 height 20
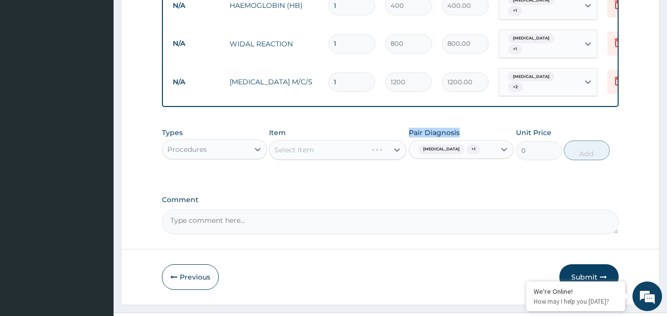
click at [396, 140] on div "Select Item" at bounding box center [337, 150] width 137 height 20
click at [295, 140] on div "Select Item" at bounding box center [337, 150] width 137 height 20
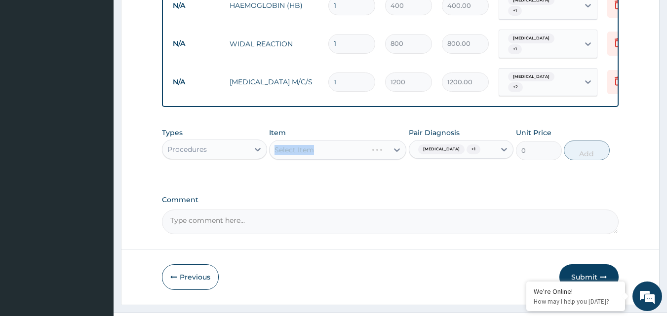
click at [295, 140] on div "Select Item" at bounding box center [337, 150] width 137 height 20
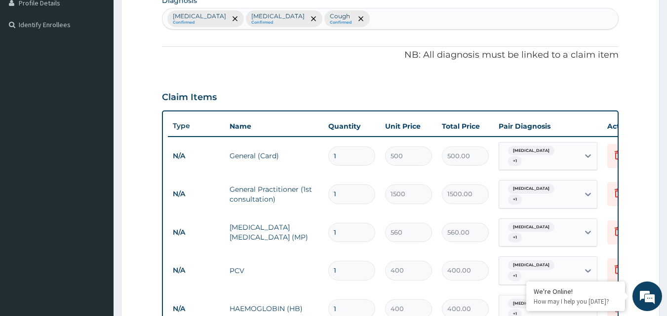
scroll to position [276, 0]
